Goal: Transaction & Acquisition: Purchase product/service

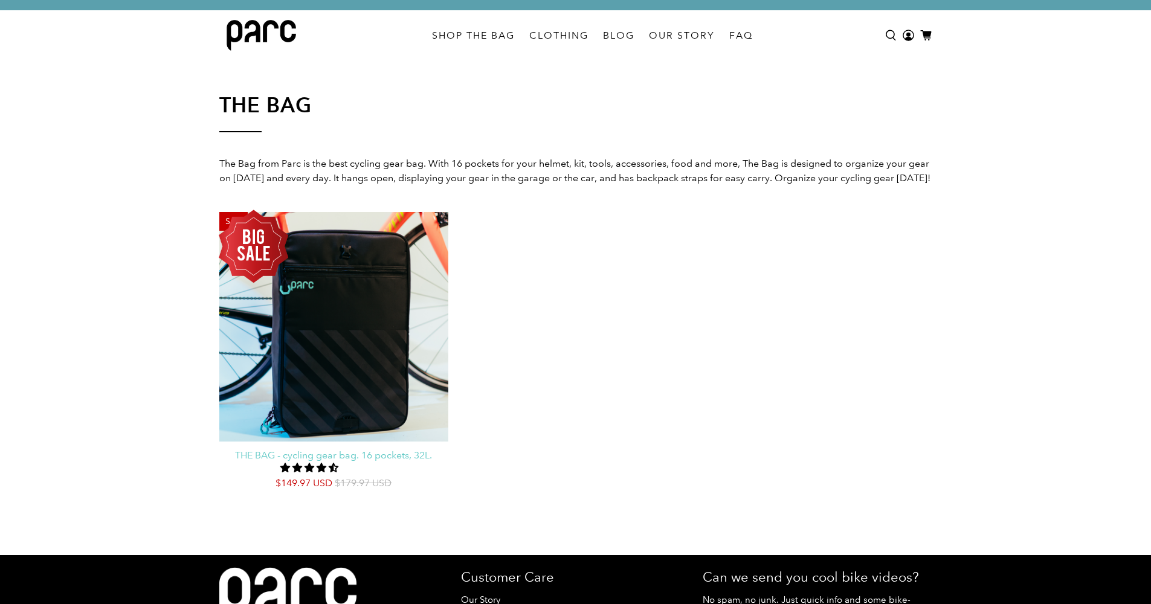
scroll to position [8, 0]
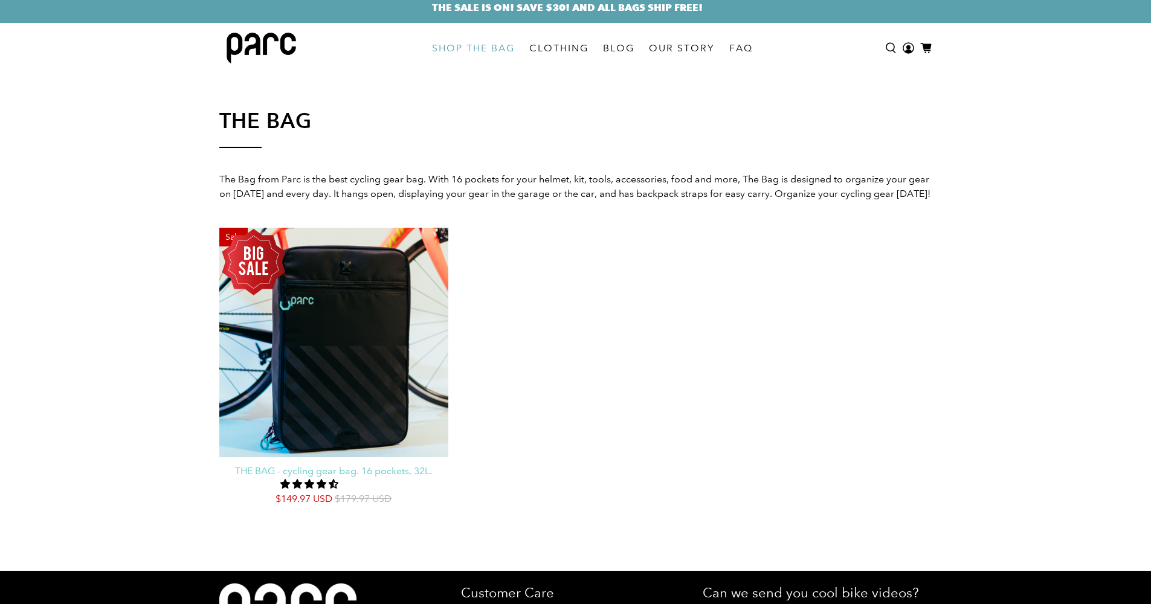
click at [473, 47] on link "SHOP THE BAG" at bounding box center [473, 48] width 97 height 34
